Goal: Transaction & Acquisition: Download file/media

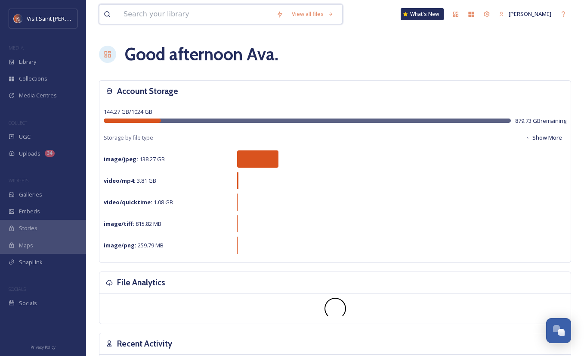
click at [231, 11] on input at bounding box center [195, 14] width 153 height 19
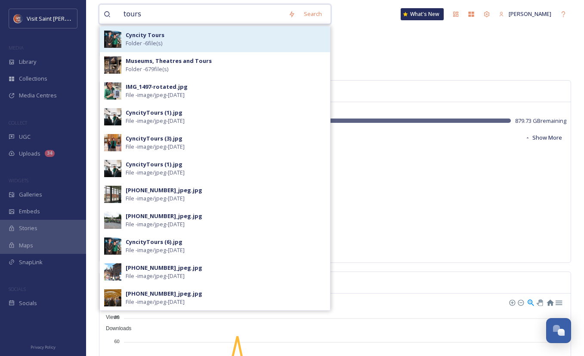
type input "tours"
click at [222, 43] on div "Cyncity Tours Folder - 6 file(s)" at bounding box center [226, 39] width 200 height 16
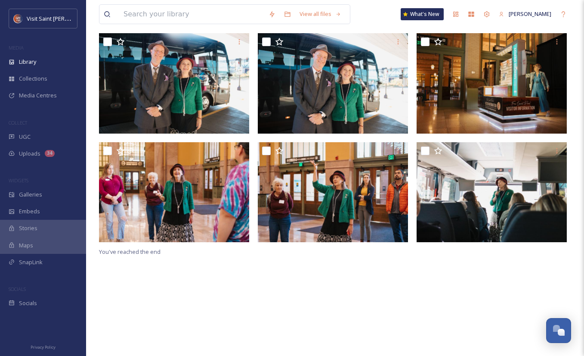
scroll to position [84, 0]
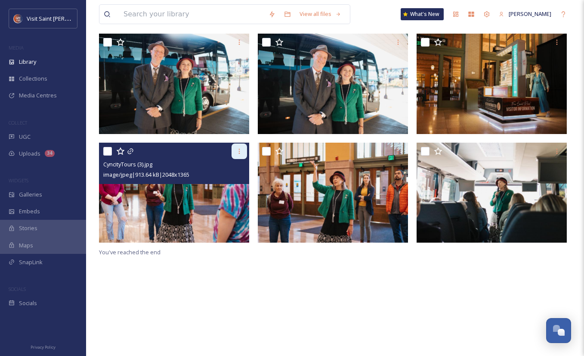
click at [241, 147] on div at bounding box center [239, 150] width 15 height 15
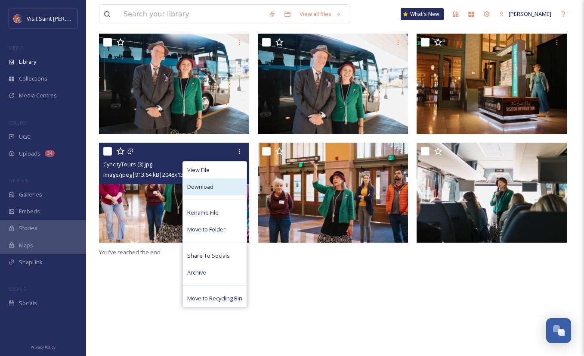
click at [227, 191] on div "Download" at bounding box center [215, 186] width 64 height 17
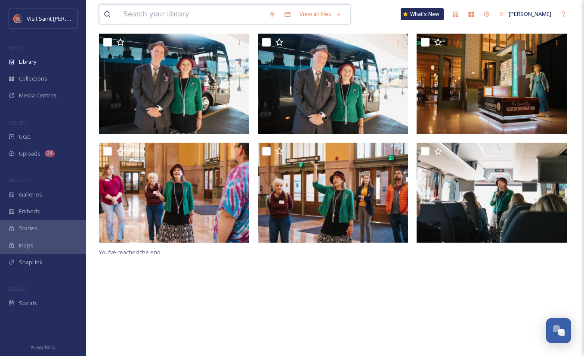
click at [218, 15] on input at bounding box center [191, 14] width 145 height 19
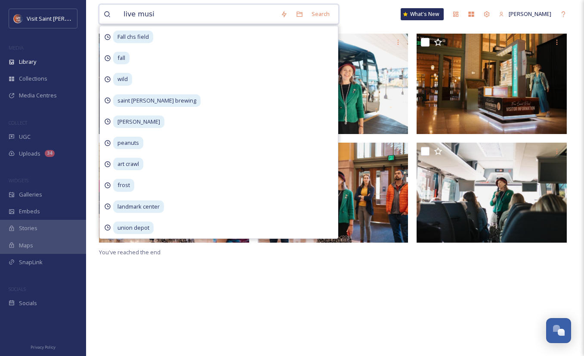
type input "live music"
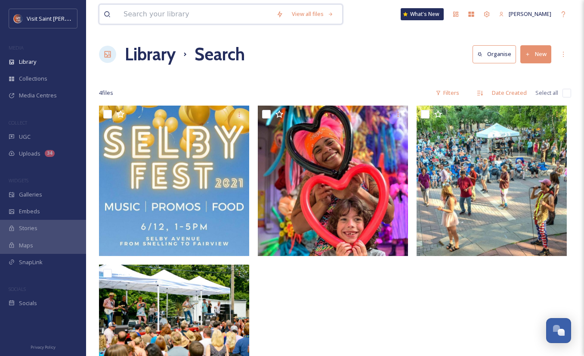
click at [187, 20] on input at bounding box center [195, 14] width 153 height 19
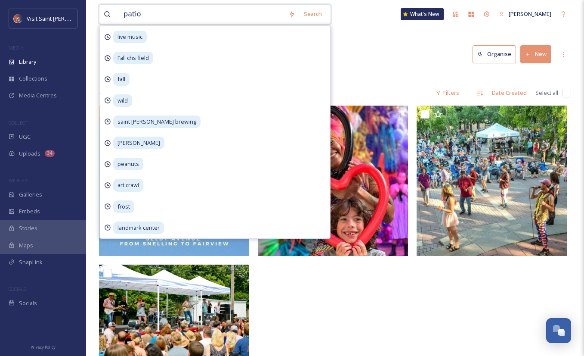
type input "patio"
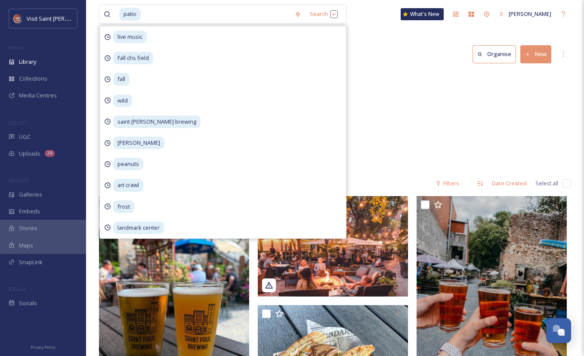
click at [346, 86] on div "live music Fall chs field fall wild saint [PERSON_NAME] brewing [PERSON_NAME] p…" at bounding box center [222, 132] width 247 height 213
click at [399, 102] on div "Passports Patio Passport 17 items Passports Patio Passport 19 items" at bounding box center [335, 120] width 472 height 99
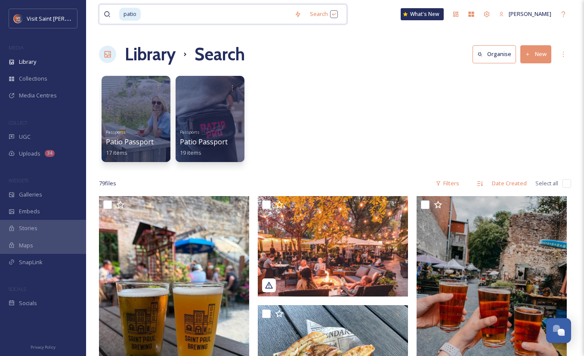
click at [189, 18] on input at bounding box center [216, 14] width 148 height 19
type input "p"
type input "[GEOGRAPHIC_DATA]"
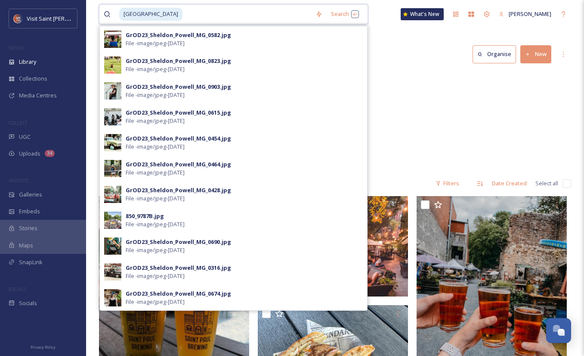
click at [191, 14] on input at bounding box center [247, 14] width 128 height 19
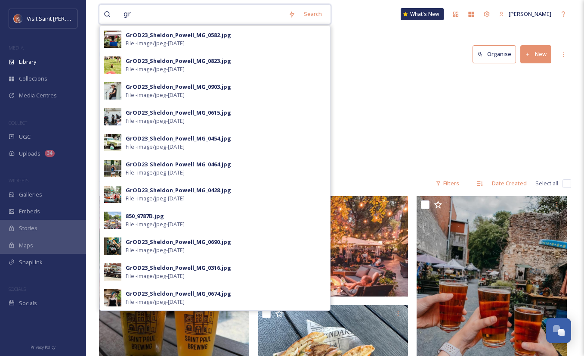
type input "g"
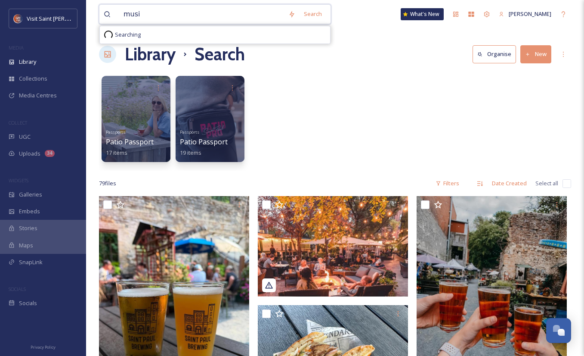
type input "music"
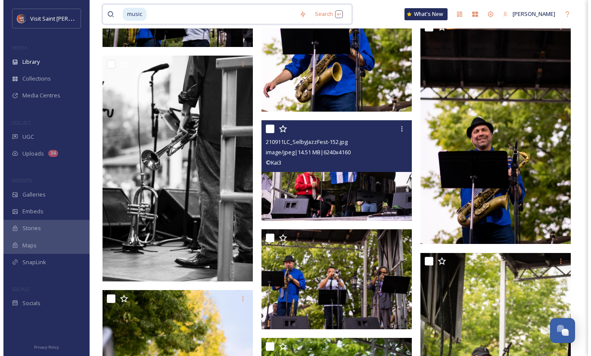
scroll to position [24252, 0]
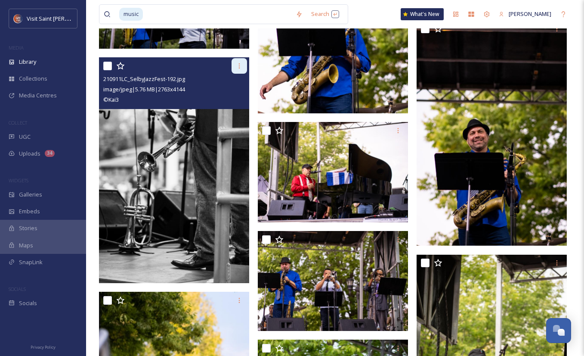
click at [241, 67] on icon at bounding box center [239, 65] width 7 height 7
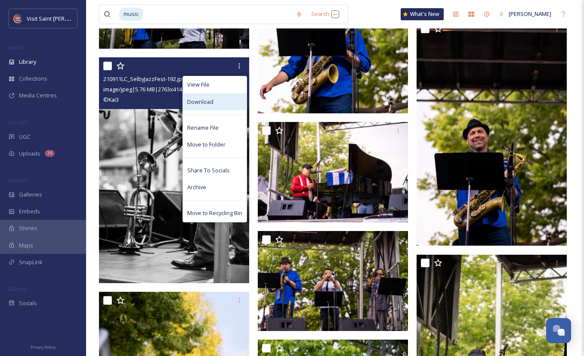
click at [230, 102] on div "Download" at bounding box center [215, 101] width 64 height 17
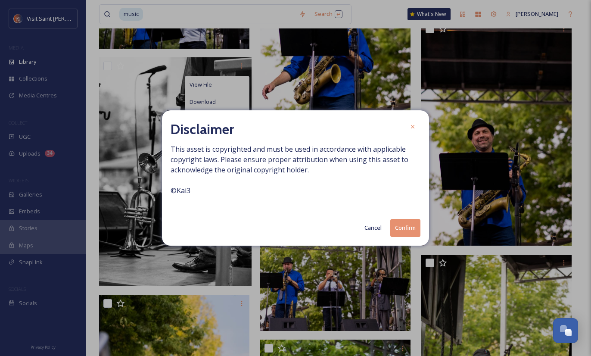
click at [408, 230] on button "Confirm" at bounding box center [405, 228] width 30 height 18
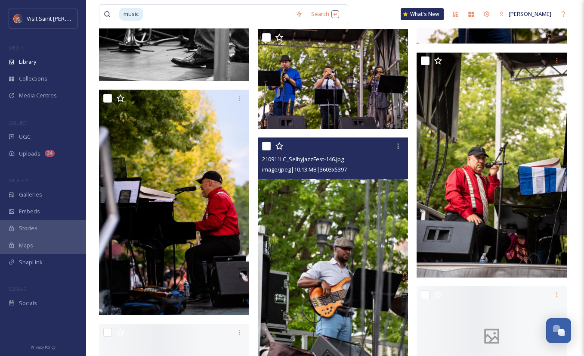
scroll to position [24455, 0]
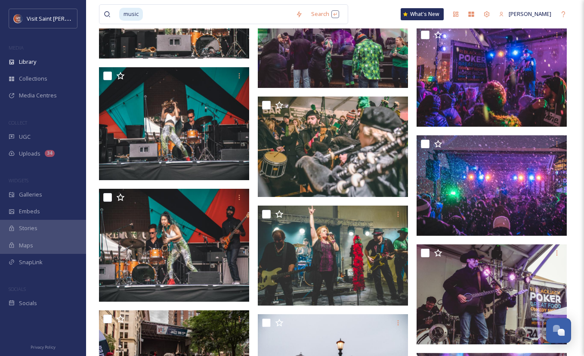
scroll to position [28747, 0]
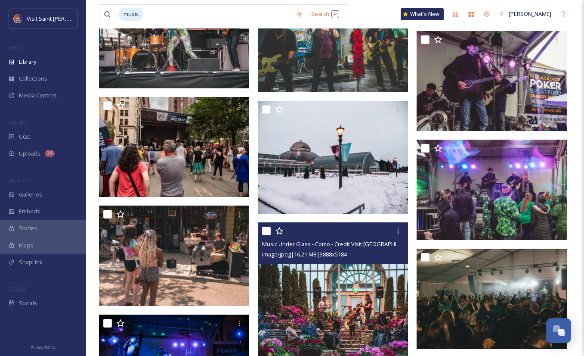
click at [328, 224] on div at bounding box center [334, 230] width 144 height 15
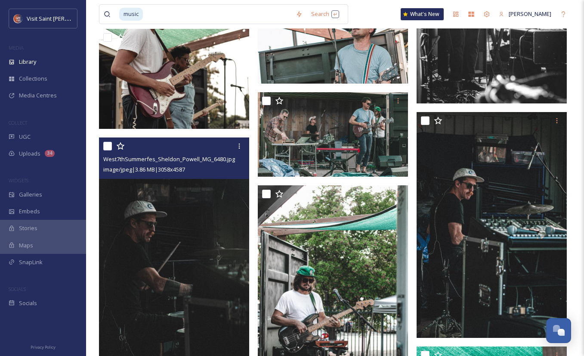
scroll to position [12676, 0]
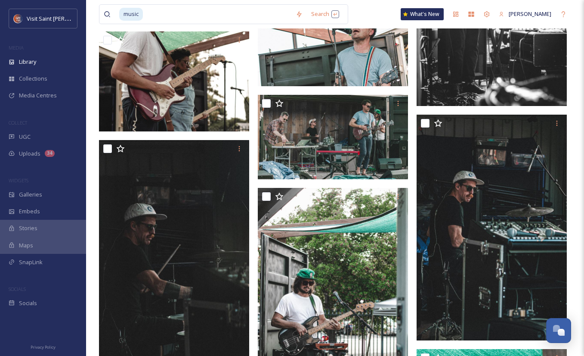
click at [382, 17] on div "music Search What's New [PERSON_NAME]" at bounding box center [335, 14] width 472 height 28
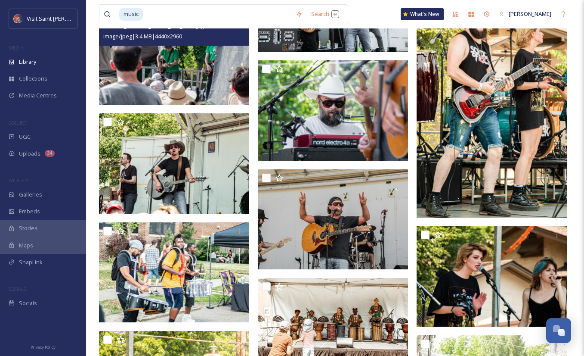
scroll to position [20422, 0]
